Goal: Task Accomplishment & Management: Manage account settings

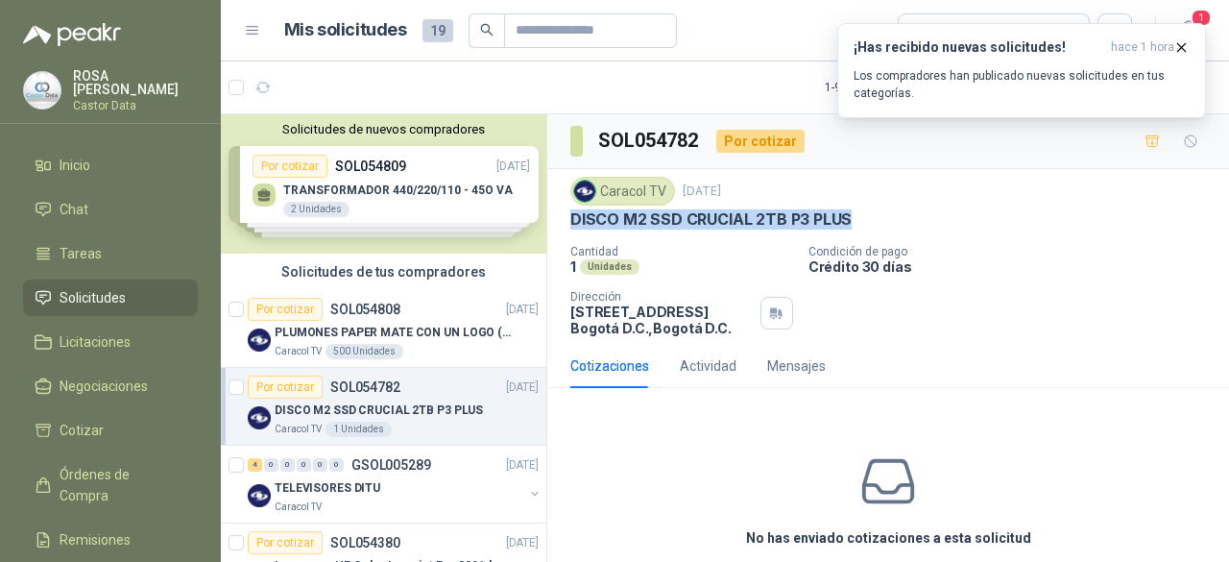
scroll to position [6, 0]
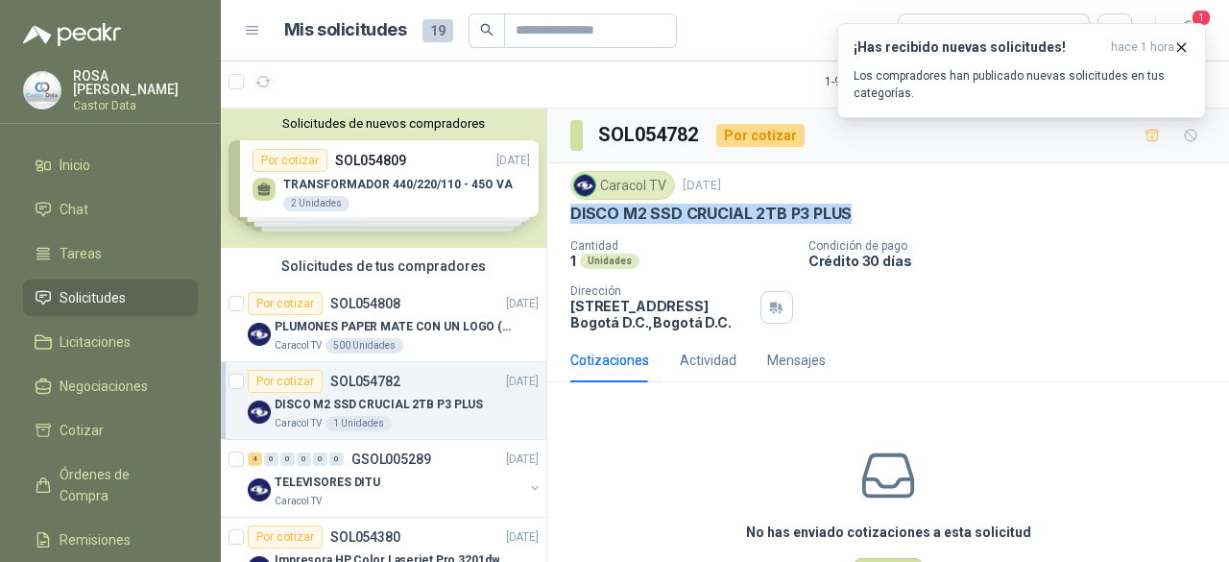
click at [111, 292] on span "Solicitudes" at bounding box center [93, 297] width 66 height 21
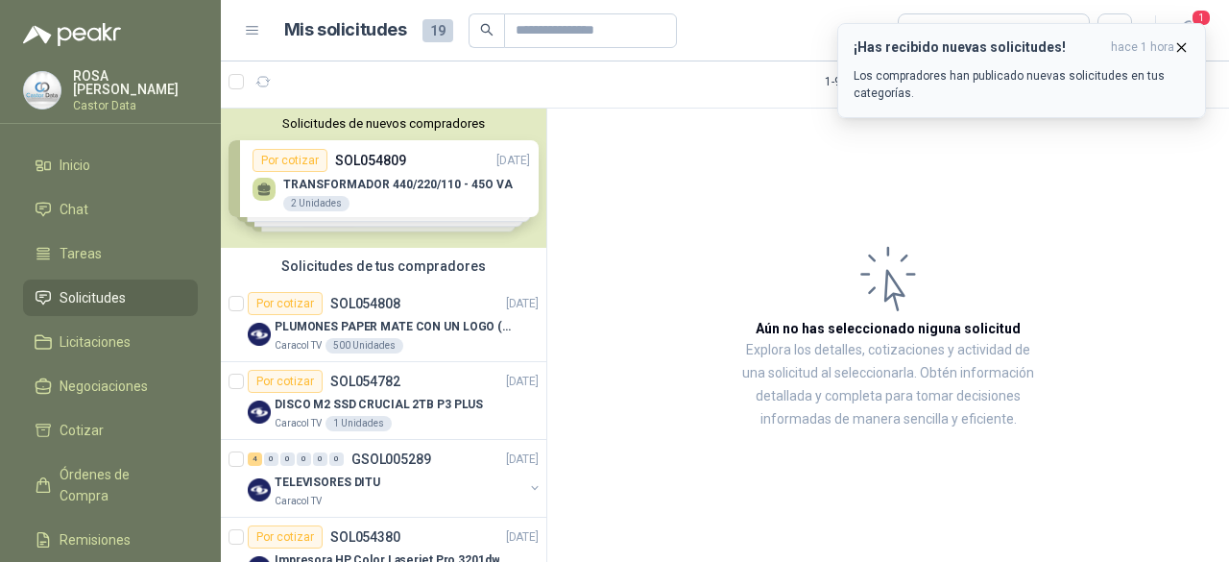
click at [1179, 45] on icon "button" at bounding box center [1182, 47] width 8 height 8
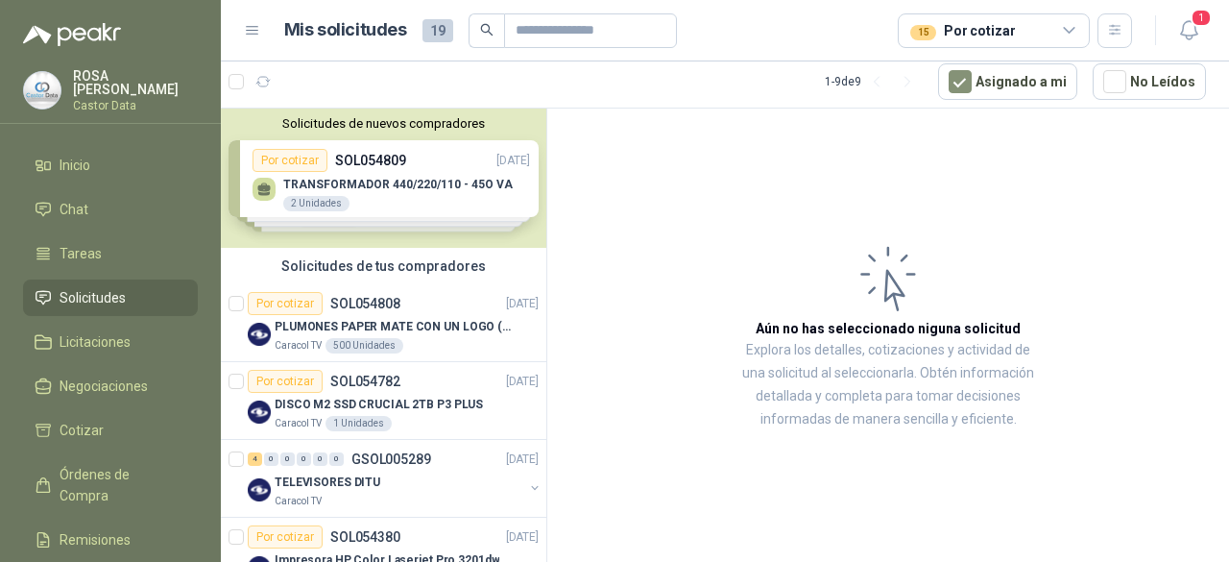
click at [1070, 29] on icon at bounding box center [1069, 30] width 17 height 17
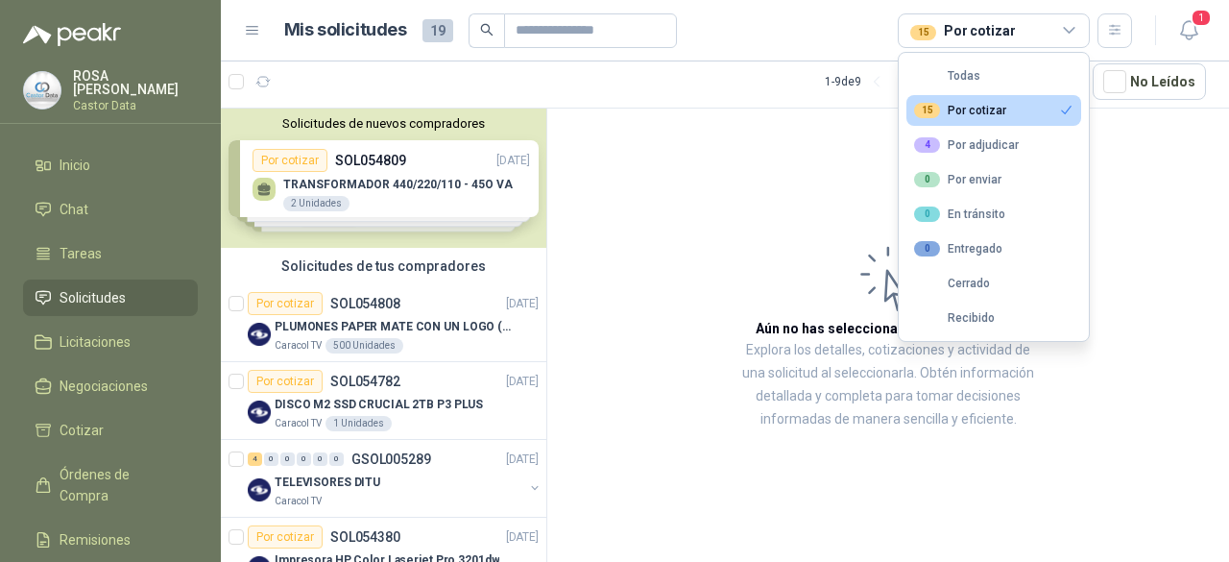
click at [990, 111] on div "15 Por cotizar" at bounding box center [960, 110] width 92 height 15
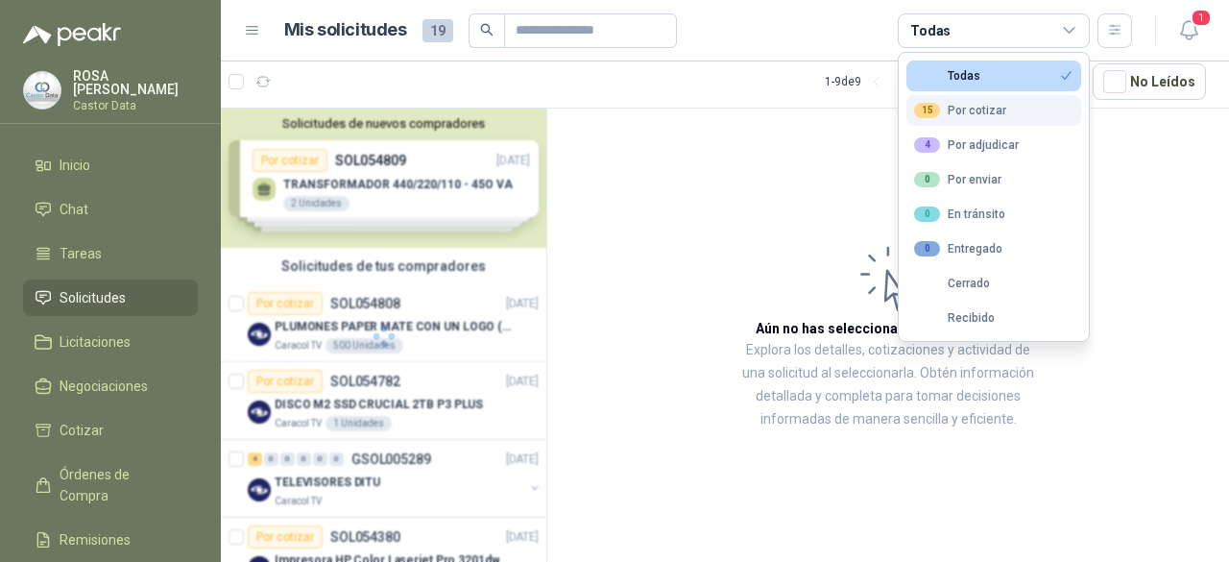
click at [987, 105] on div "15 Por cotizar" at bounding box center [960, 110] width 92 height 15
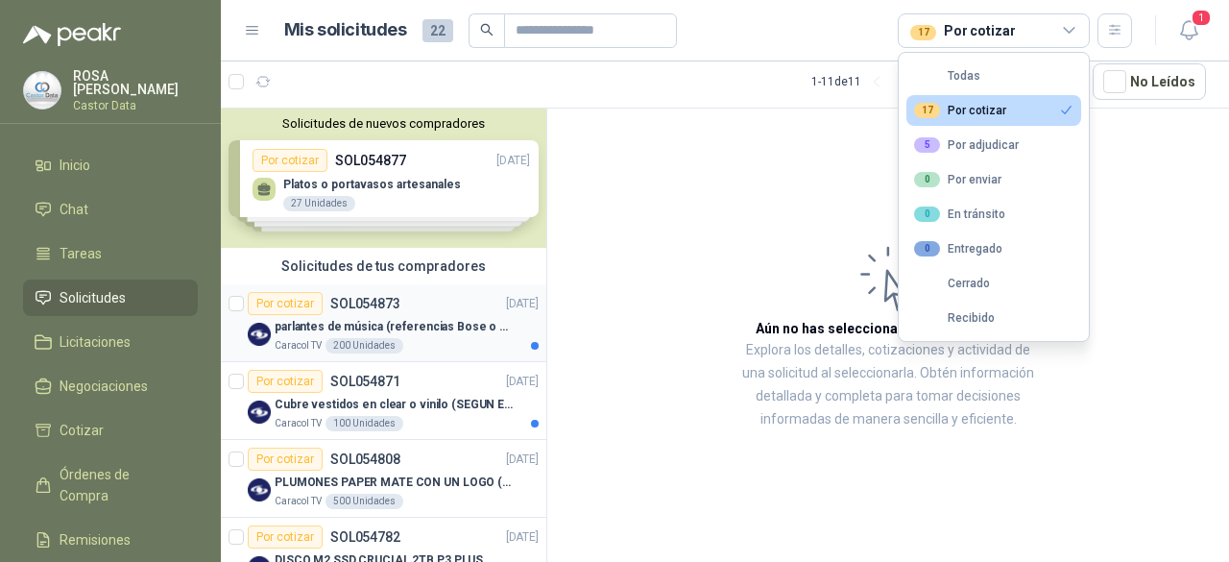
scroll to position [96, 0]
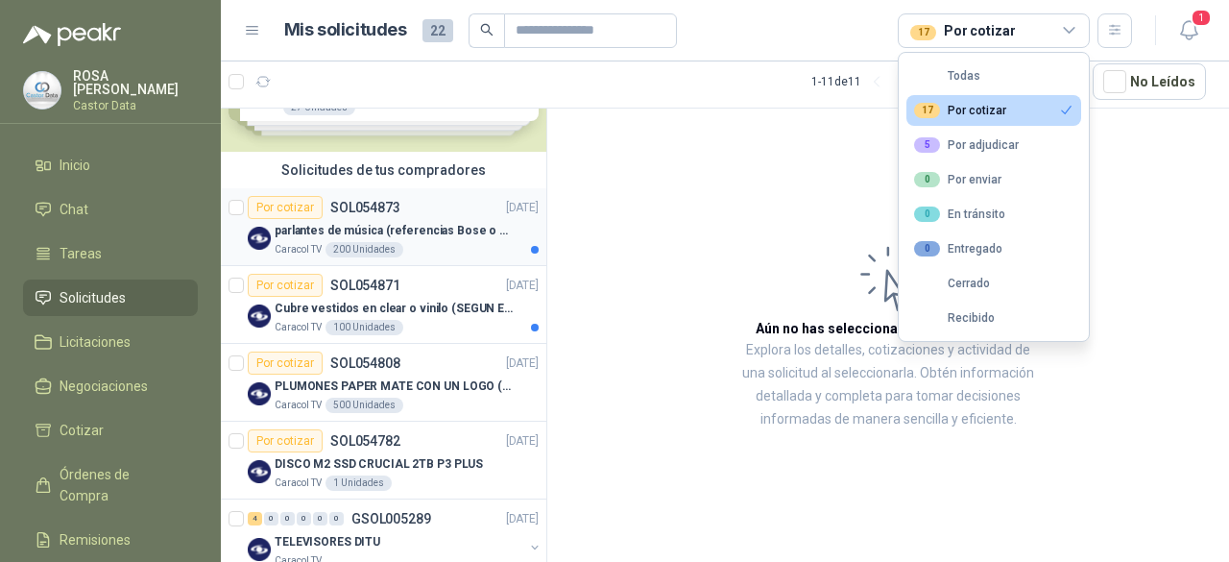
click at [461, 231] on p "parlantes de música (referencias Bose o Alexa) CON MARCACION 1 LOGO (Mas datos …" at bounding box center [394, 231] width 239 height 18
